Goal: Task Accomplishment & Management: Manage account settings

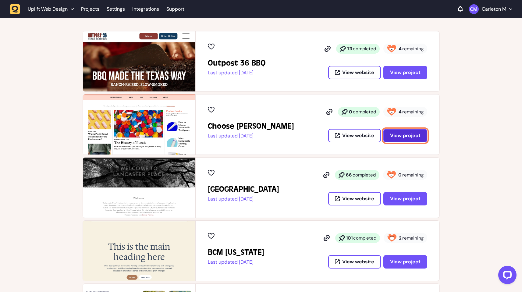
click at [413, 137] on span "View project" at bounding box center [405, 135] width 30 height 5
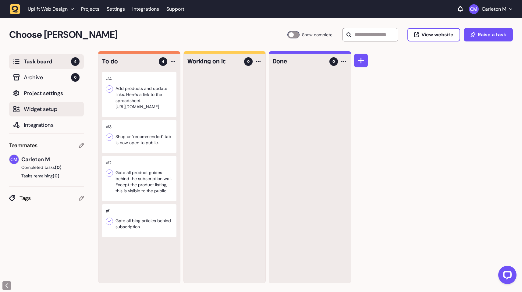
click at [42, 108] on span "Widget setup" at bounding box center [52, 109] width 56 height 9
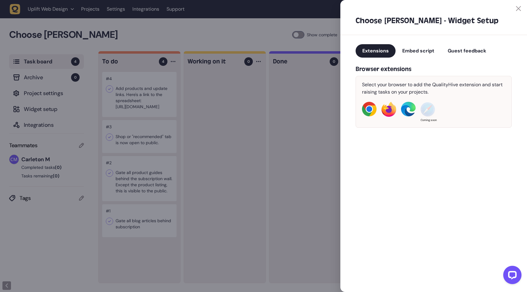
click at [424, 51] on span "Embed script" at bounding box center [418, 51] width 32 height 6
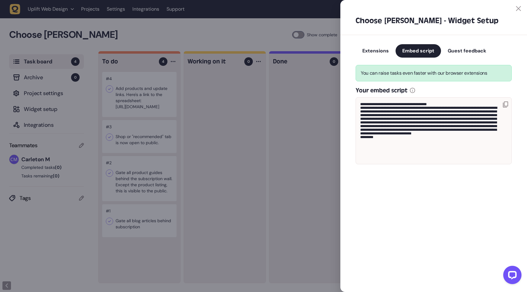
click at [368, 52] on span "Extensions" at bounding box center [375, 51] width 27 height 6
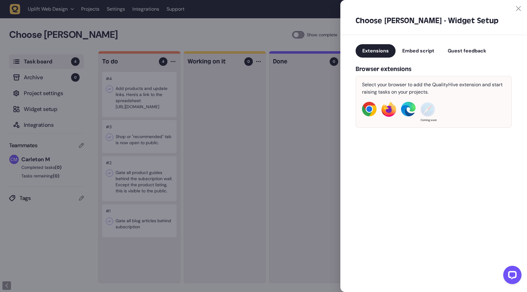
click at [514, 10] on div at bounding box center [430, 8] width 181 height 5
click at [232, 36] on div at bounding box center [263, 146] width 527 height 292
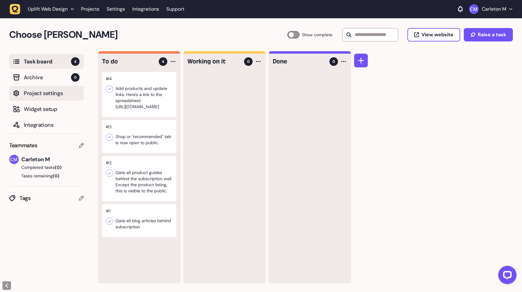
click at [55, 93] on span "Project settings" at bounding box center [52, 93] width 56 height 9
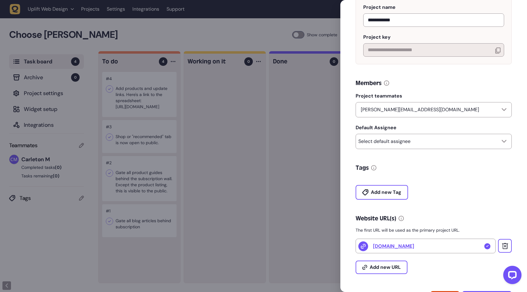
scroll to position [84, 0]
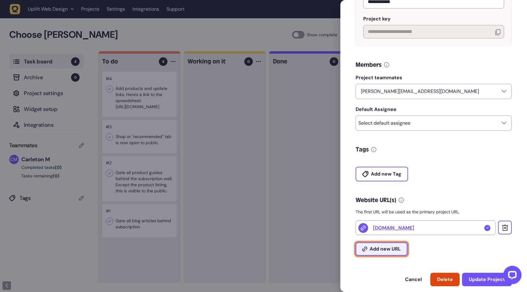
click at [392, 252] on span "Add new URL" at bounding box center [385, 249] width 31 height 5
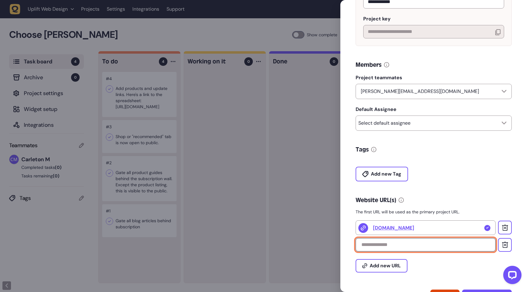
click at [394, 249] on input "text" at bounding box center [426, 244] width 140 height 13
type input "**********"
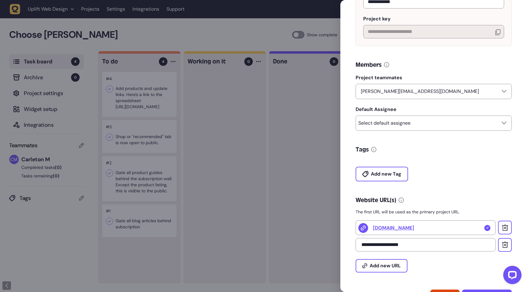
click at [427, 271] on div "Add new URL" at bounding box center [434, 262] width 156 height 21
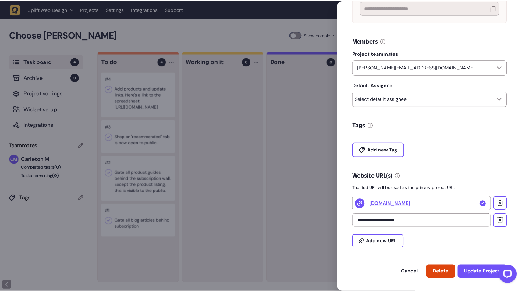
scroll to position [113, 0]
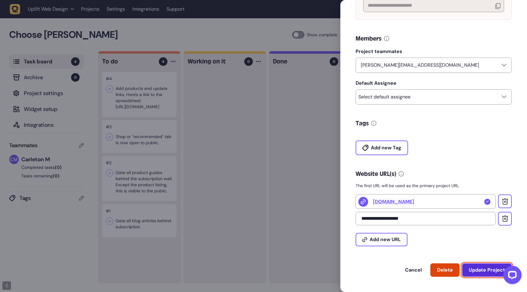
click at [478, 270] on span "Update Project" at bounding box center [487, 270] width 36 height 5
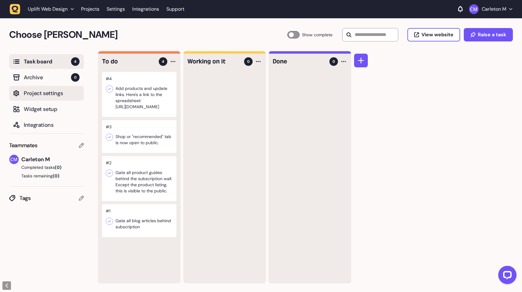
click at [40, 92] on span "Project settings" at bounding box center [52, 93] width 56 height 9
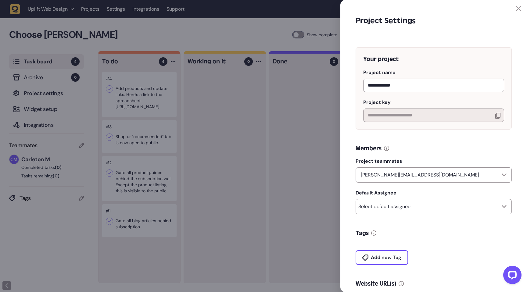
click at [232, 33] on div at bounding box center [263, 146] width 527 height 292
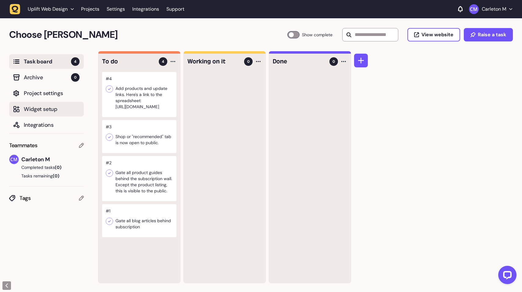
click at [40, 111] on span "Widget setup" at bounding box center [52, 109] width 56 height 9
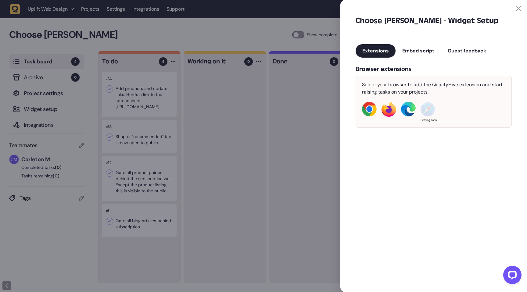
click at [410, 52] on span "Embed script" at bounding box center [418, 51] width 32 height 6
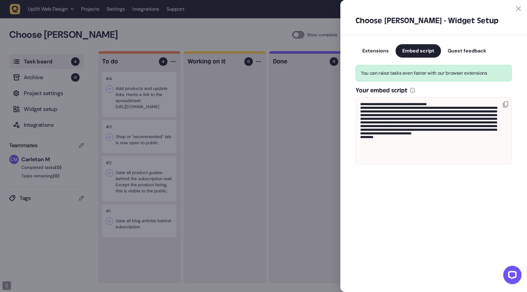
click at [505, 105] on icon at bounding box center [505, 105] width 5 height 6
click at [507, 105] on icon at bounding box center [505, 105] width 5 height 6
click at [385, 193] on div "**********" at bounding box center [433, 146] width 187 height 292
click at [518, 9] on icon at bounding box center [518, 8] width 5 height 5
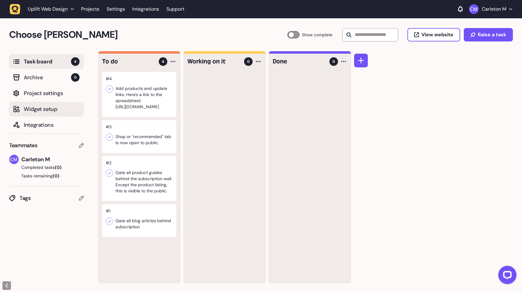
click at [48, 109] on span "Widget setup" at bounding box center [52, 109] width 56 height 9
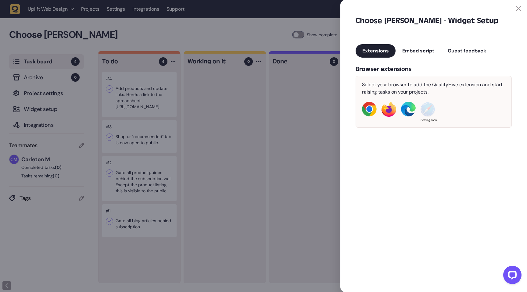
click at [456, 47] on button "Guest feedback" at bounding box center [467, 50] width 52 height 13
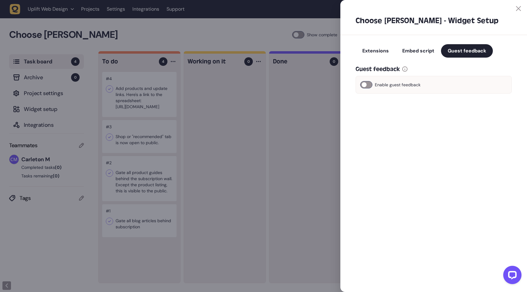
click at [362, 87] on div at bounding box center [366, 84] width 12 height 7
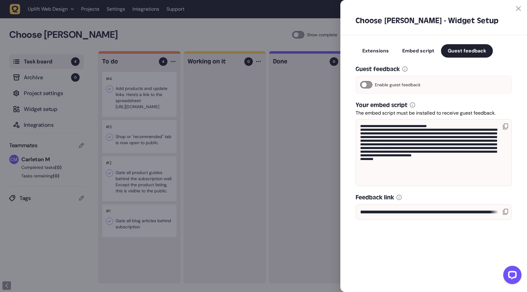
click at [419, 55] on button "Embed script" at bounding box center [418, 50] width 45 height 13
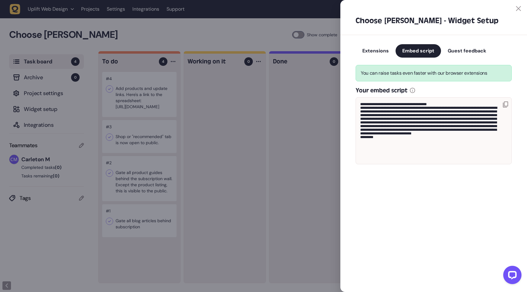
click at [458, 50] on span "Guest feedback" at bounding box center [467, 51] width 38 height 6
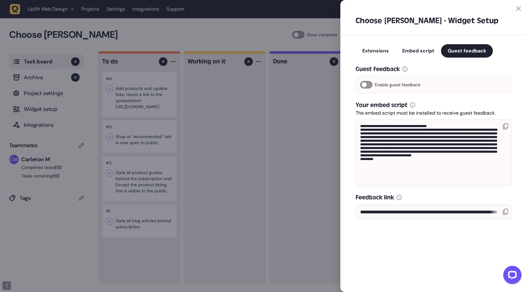
click at [506, 213] on icon at bounding box center [505, 212] width 5 height 6
click at [519, 9] on icon at bounding box center [518, 8] width 5 height 5
